Goal: Find contact information: Find contact information

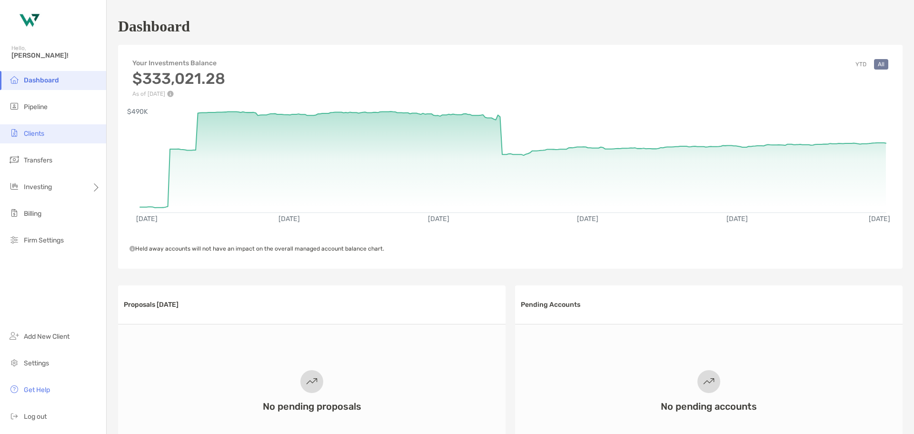
click at [60, 134] on li "Clients" at bounding box center [53, 133] width 106 height 19
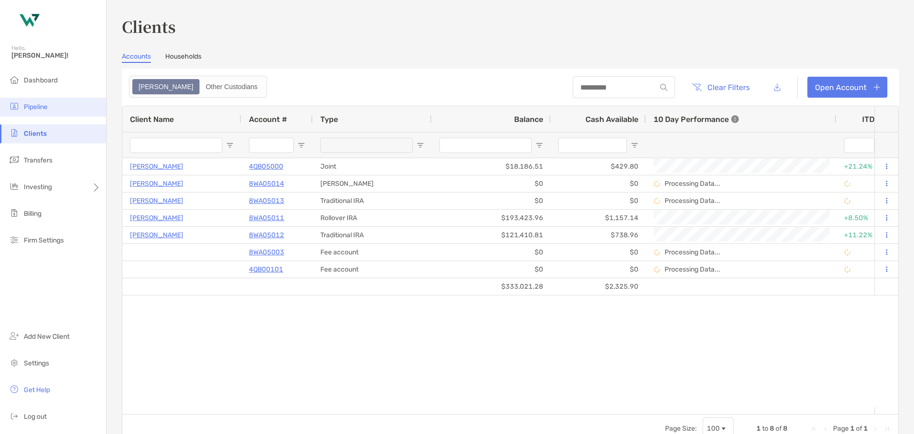
click at [60, 111] on li "Pipeline" at bounding box center [53, 107] width 106 height 19
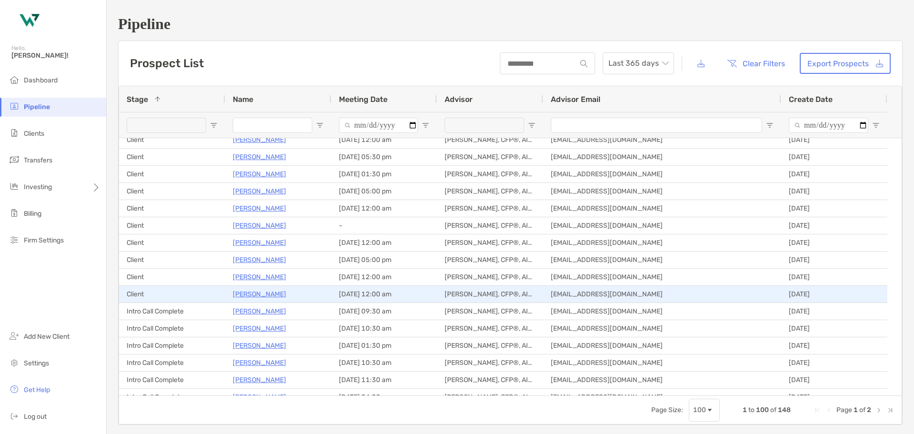
scroll to position [428, 0]
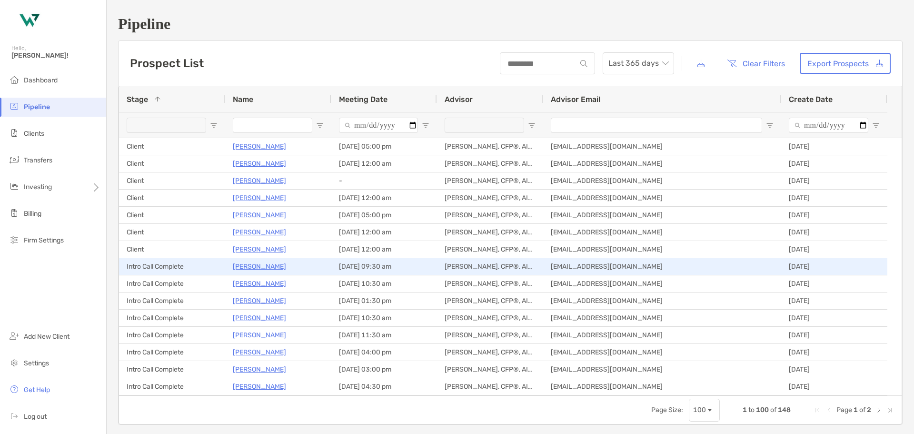
click at [269, 265] on p "[PERSON_NAME]" at bounding box center [259, 266] width 53 height 12
click at [253, 265] on p "[PERSON_NAME]" at bounding box center [259, 266] width 53 height 12
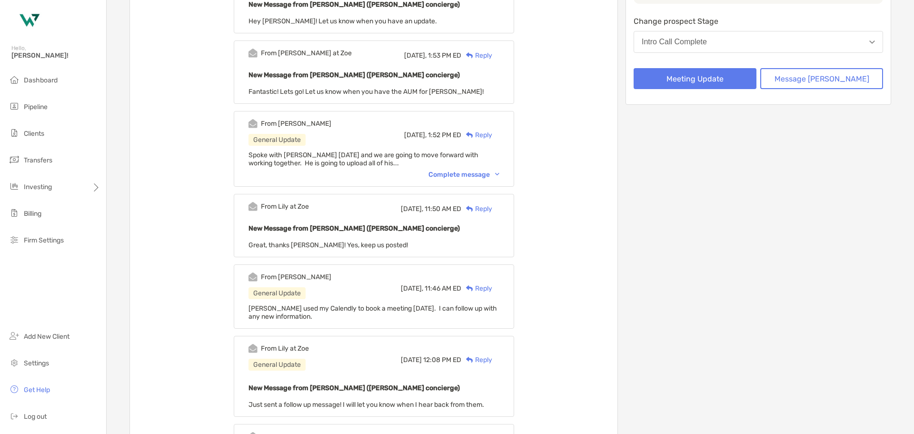
scroll to position [190, 0]
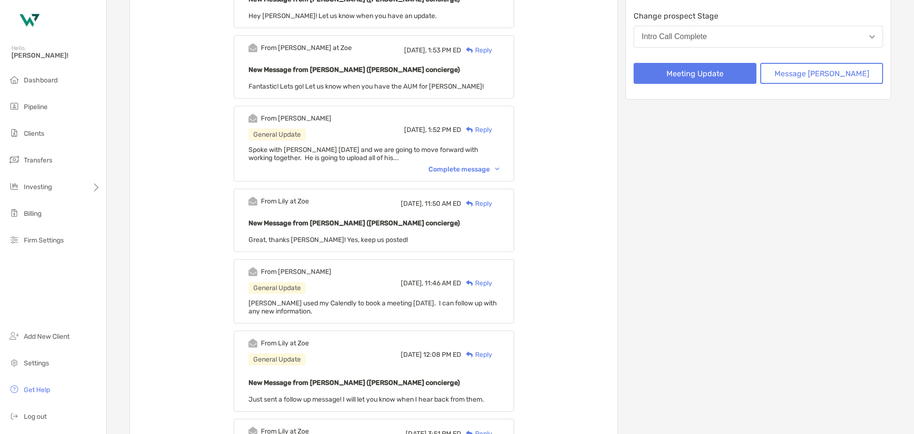
click at [492, 169] on div "Complete message" at bounding box center [463, 169] width 71 height 8
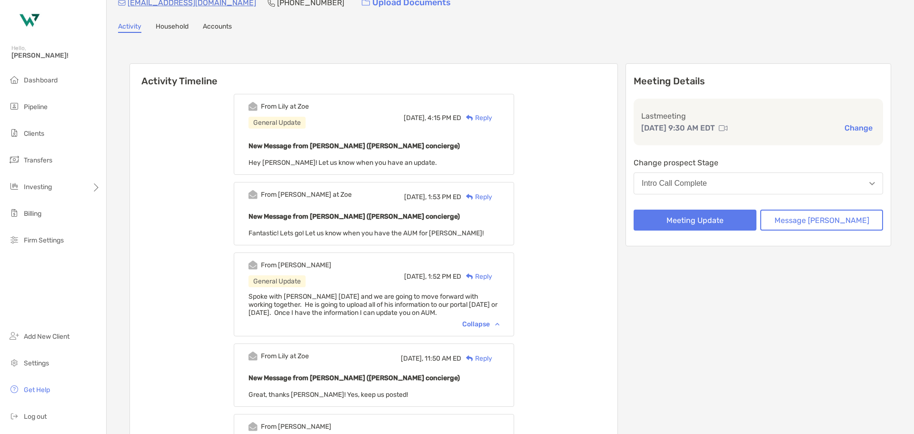
scroll to position [0, 0]
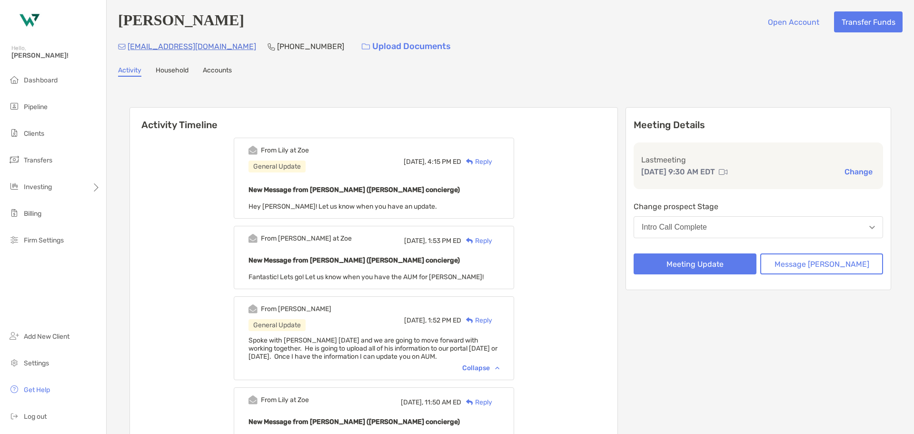
drag, startPoint x: 174, startPoint y: 44, endPoint x: 169, endPoint y: 60, distance: 16.7
drag, startPoint x: 214, startPoint y: 48, endPoint x: 127, endPoint y: 47, distance: 86.7
click at [127, 47] on div "[EMAIL_ADDRESS][DOMAIN_NAME] [PHONE_NUMBER] Upload Documents" at bounding box center [510, 46] width 785 height 20
copy p "[EMAIL_ADDRESS][DOMAIN_NAME]"
